Goal: Task Accomplishment & Management: Manage account settings

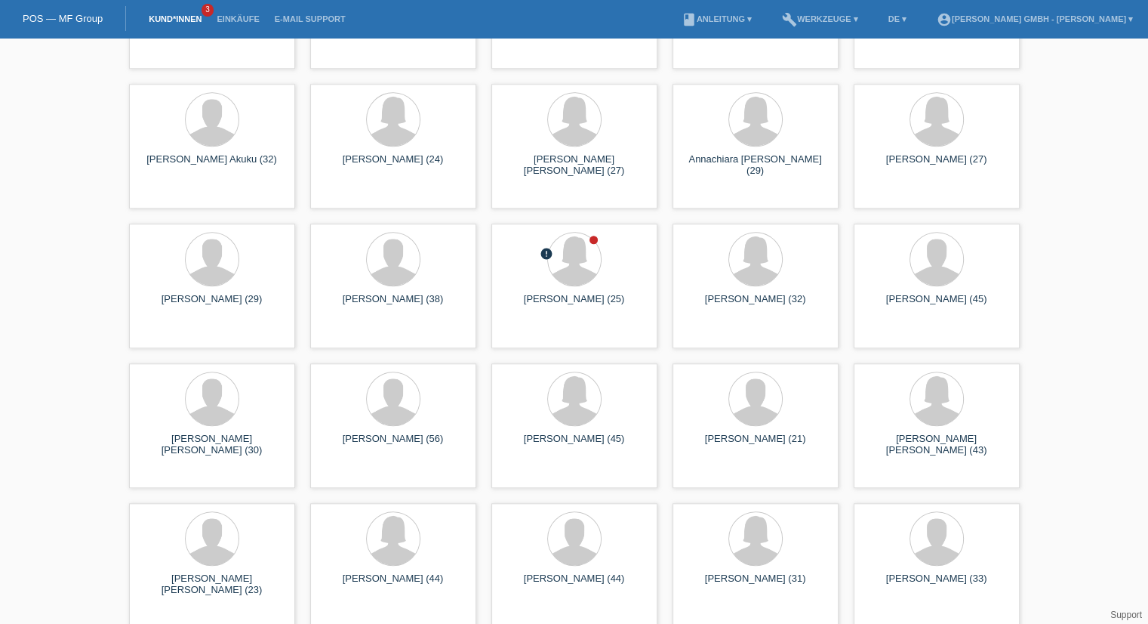
scroll to position [1283, 0]
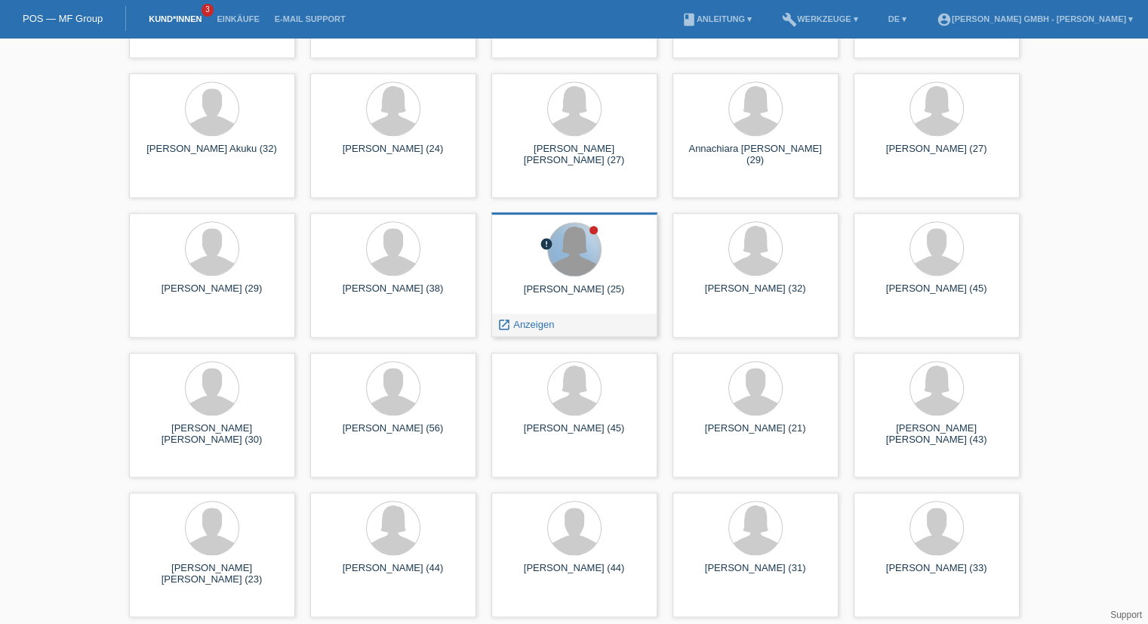
click at [577, 254] on div at bounding box center [574, 249] width 53 height 53
click at [522, 321] on span "Anzeigen" at bounding box center [533, 324] width 41 height 11
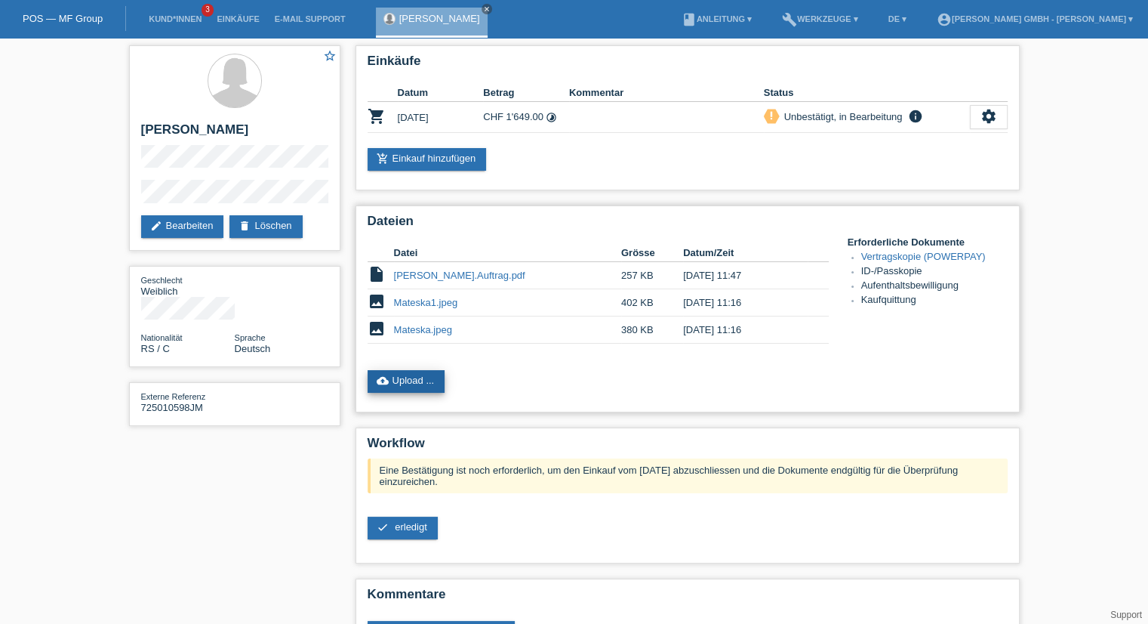
click at [390, 376] on link "cloud_upload Upload ..." at bounding box center [407, 381] width 78 height 23
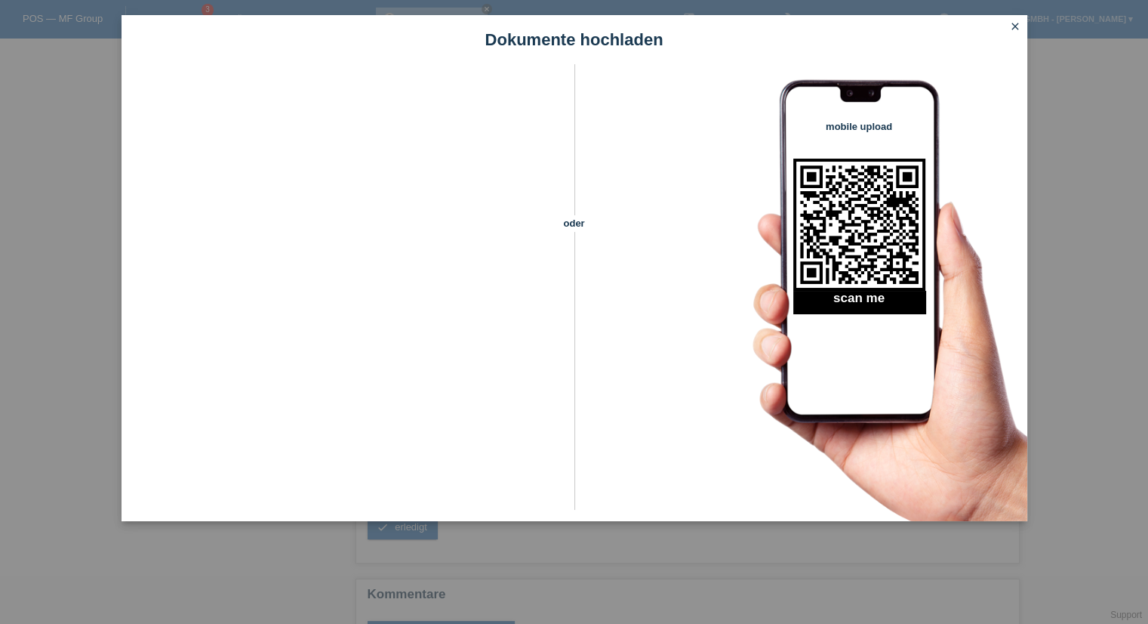
click at [1018, 27] on icon "close" at bounding box center [1015, 26] width 12 height 12
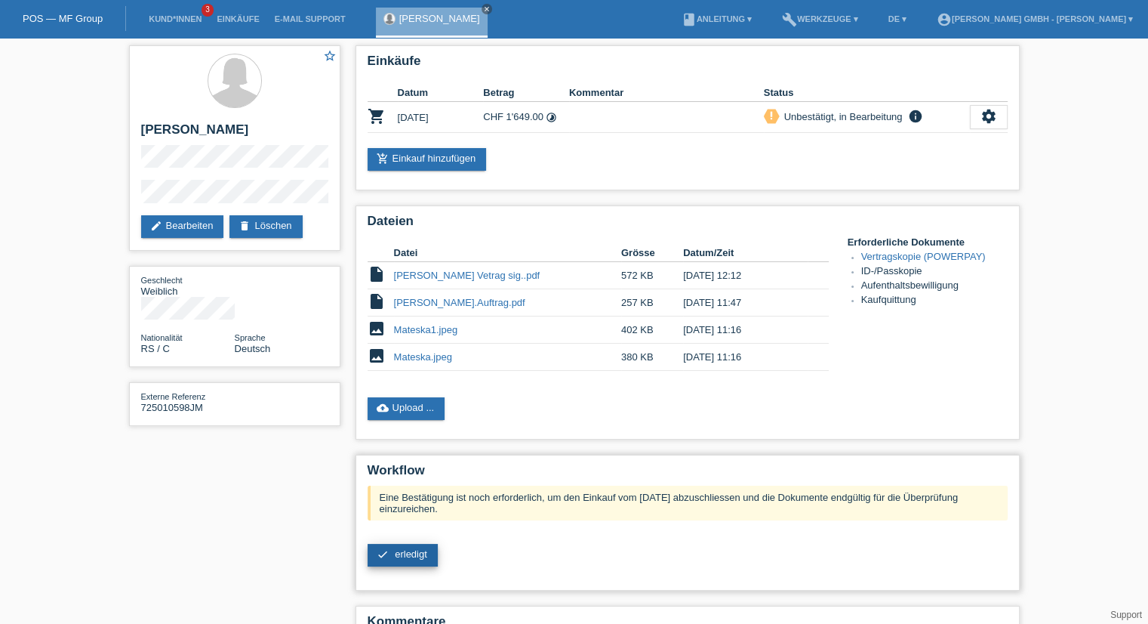
click at [396, 552] on span "erledigt" at bounding box center [411, 553] width 32 height 11
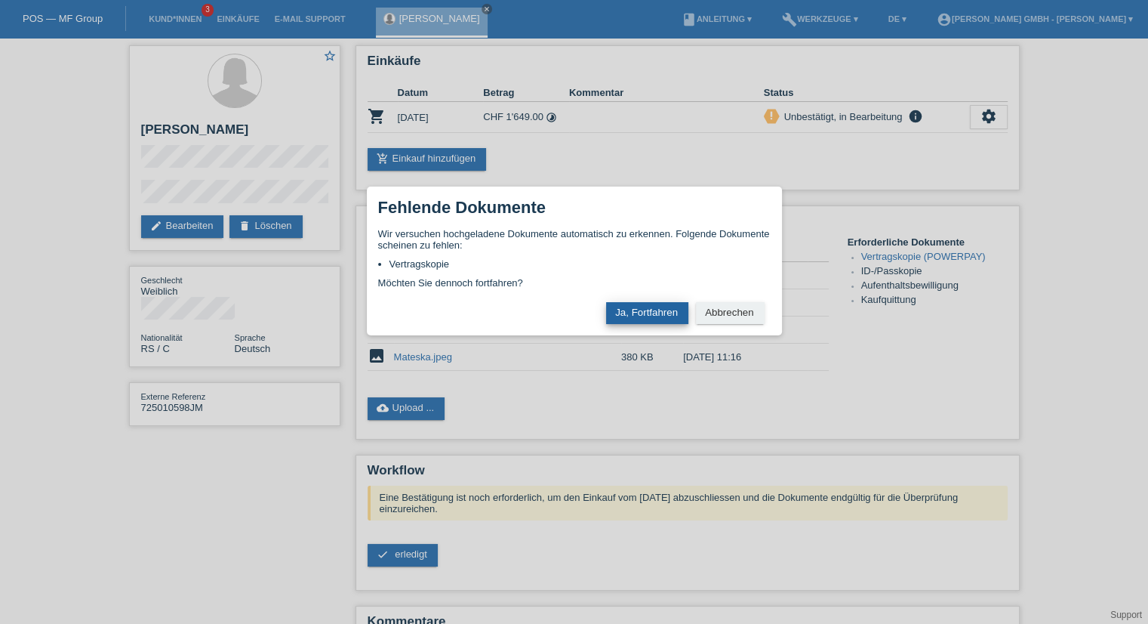
click at [652, 316] on button "Ja, Fortfahren" at bounding box center [647, 313] width 82 height 22
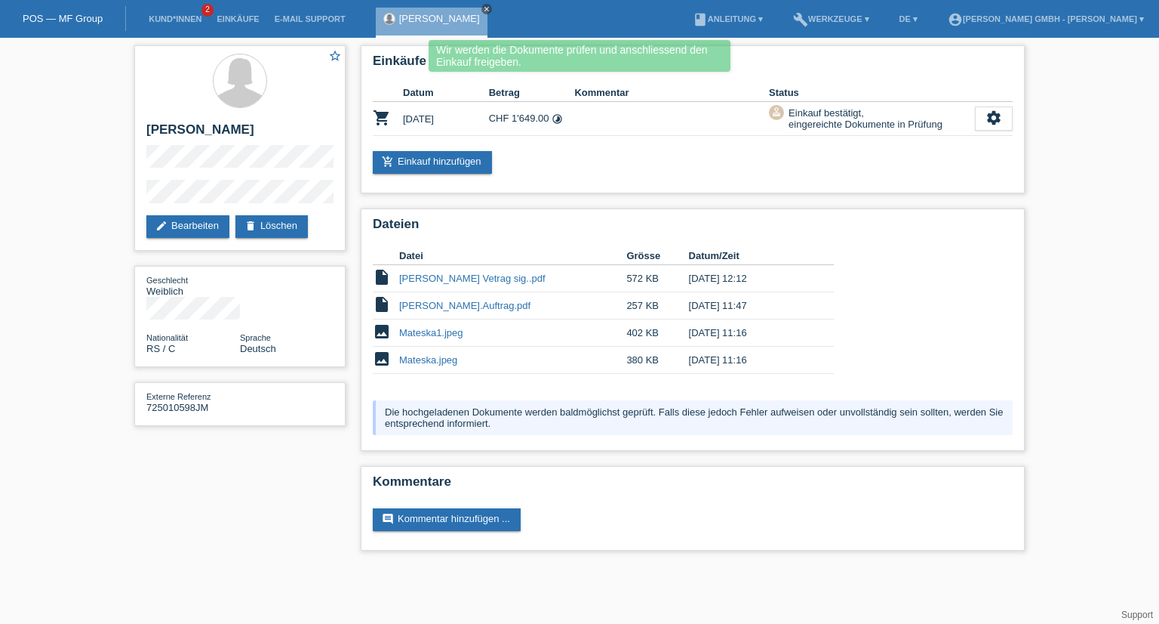
click at [483, 7] on icon "close" at bounding box center [487, 9] width 8 height 8
click at [175, 16] on link "Kund*innen" at bounding box center [175, 18] width 68 height 9
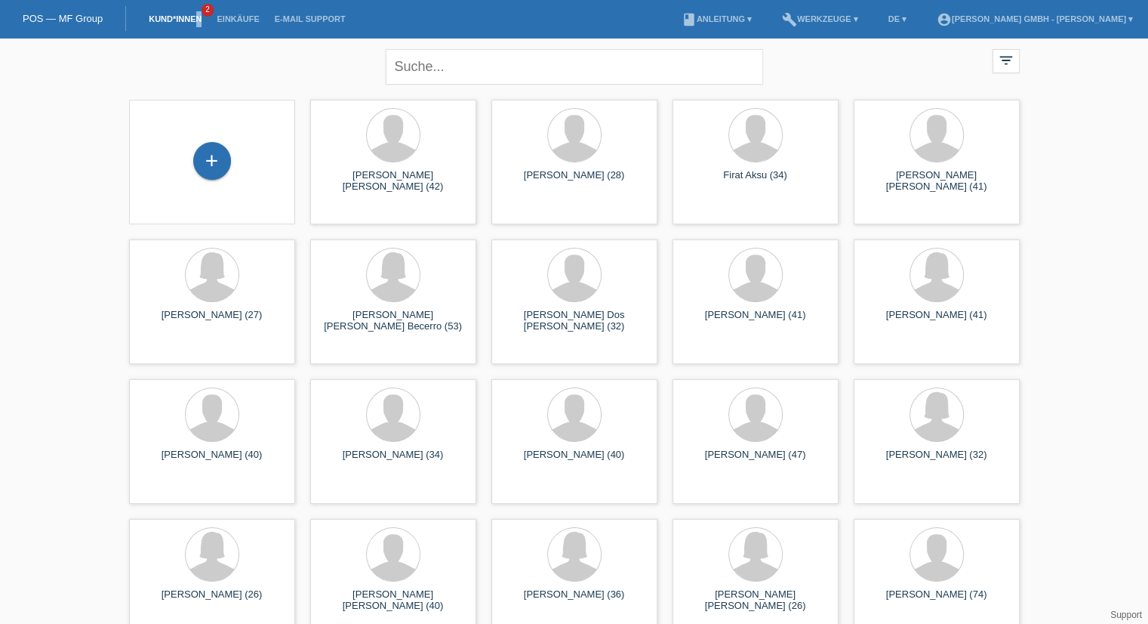
click at [199, 28] on li "Kund*innen 2" at bounding box center [175, 19] width 68 height 38
click at [154, 23] on link "Kund*innen" at bounding box center [175, 18] width 68 height 9
click at [717, 15] on link "book Anleitung ▾" at bounding box center [716, 18] width 85 height 9
click at [236, 19] on link "Einkäufe" at bounding box center [237, 18] width 57 height 9
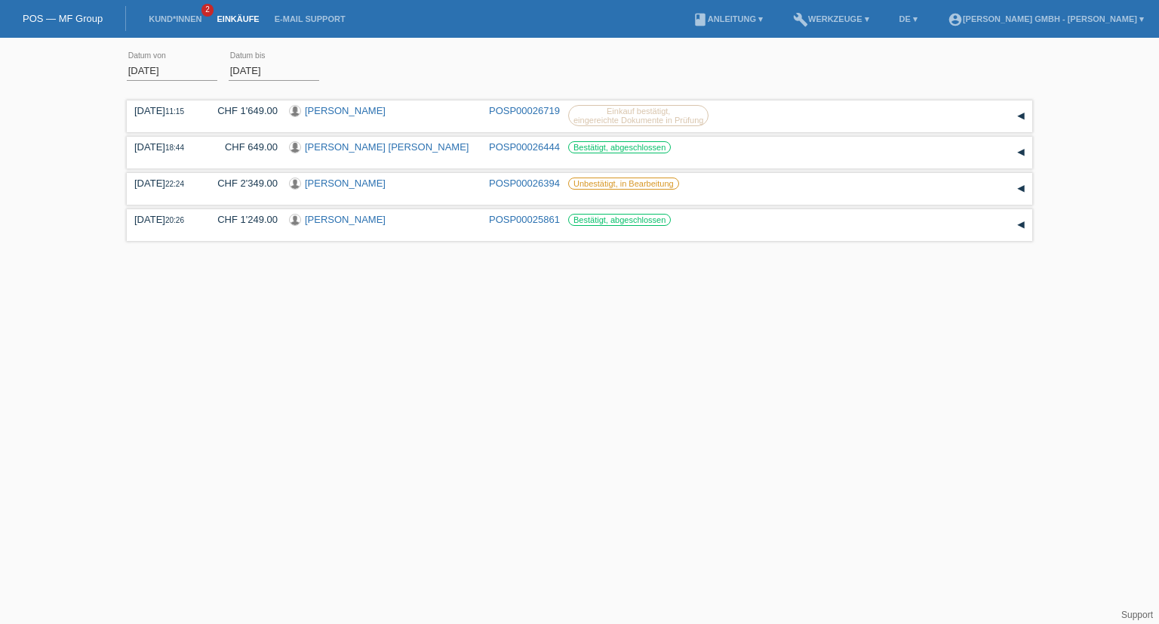
click at [168, 12] on li "Kund*innen 2" at bounding box center [175, 19] width 68 height 38
click at [175, 19] on link "Kund*innen" at bounding box center [175, 18] width 68 height 9
